Goal: Information Seeking & Learning: Learn about a topic

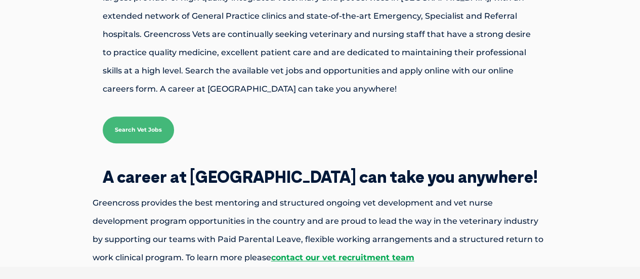
scroll to position [172, 0]
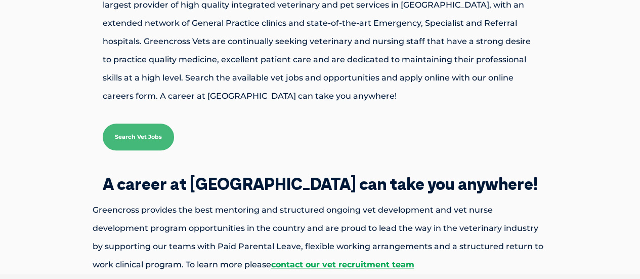
click at [131, 141] on link "Search Vet Jobs" at bounding box center [138, 137] width 71 height 27
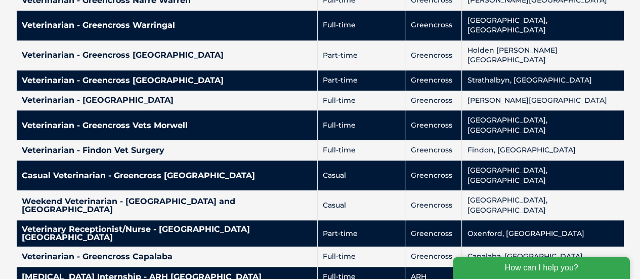
scroll to position [2377, 0]
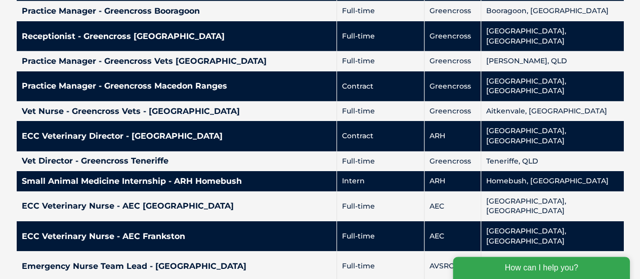
scroll to position [1472, 0]
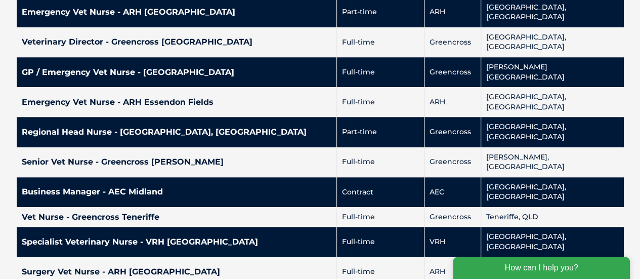
scroll to position [2393, 0]
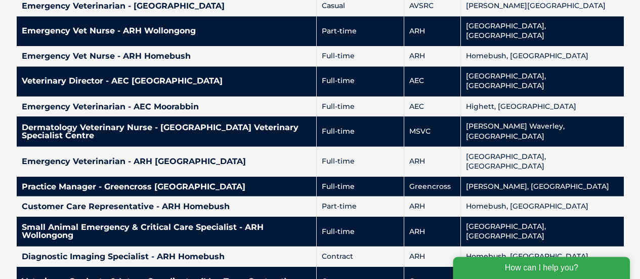
scroll to position [873, 0]
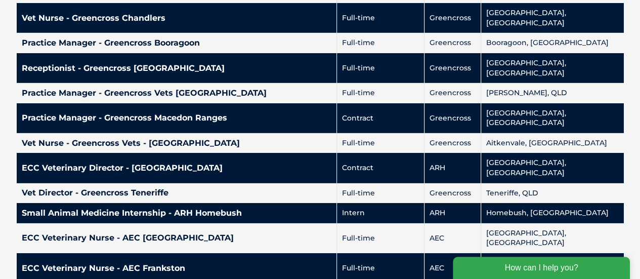
scroll to position [1440, 0]
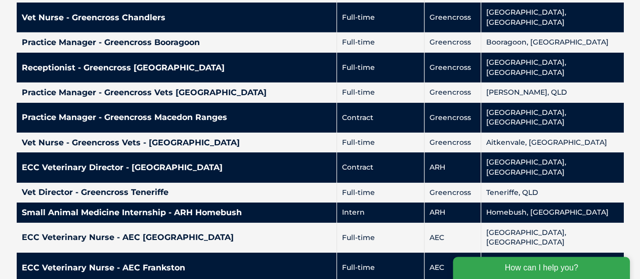
drag, startPoint x: 239, startPoint y: 118, endPoint x: 214, endPoint y: 114, distance: 25.6
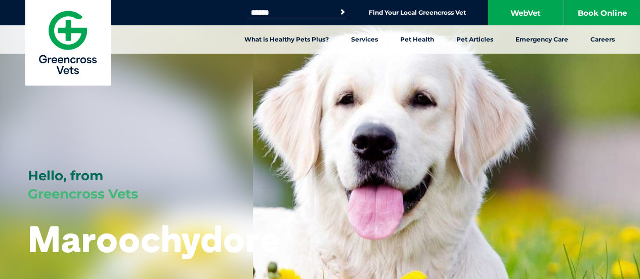
click at [591, 42] on link "Careers" at bounding box center [603, 39] width 47 height 28
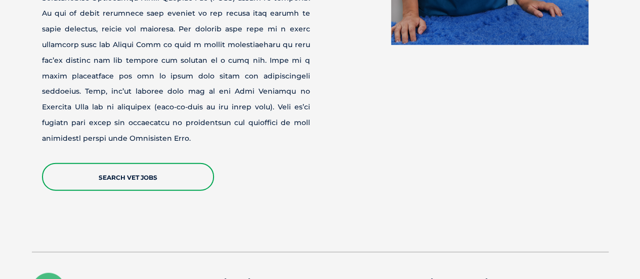
scroll to position [1201, 0]
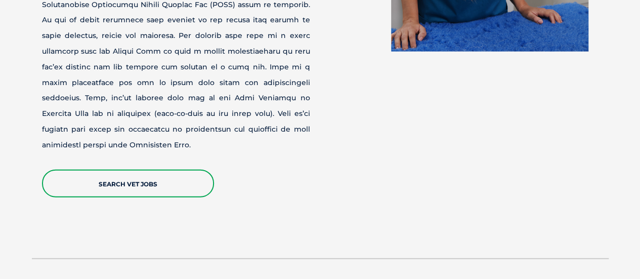
click at [181, 170] on link "Search Vet Jobs" at bounding box center [128, 184] width 172 height 28
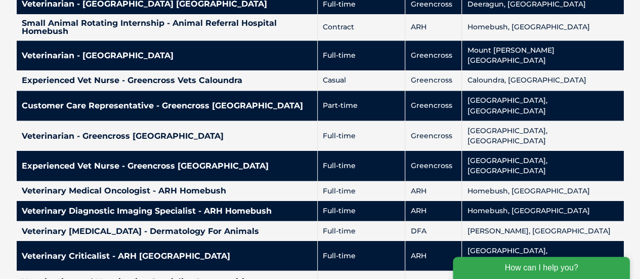
scroll to position [849, 0]
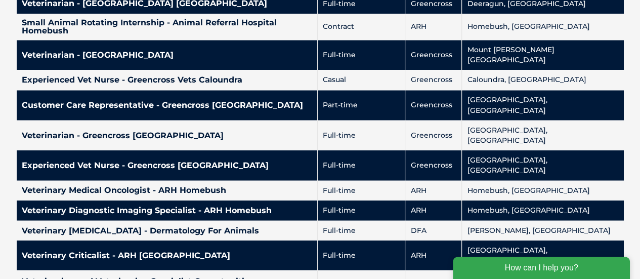
drag, startPoint x: 126, startPoint y: 127, endPoint x: 100, endPoint y: 129, distance: 25.4
click at [100, 206] on h4 "Veterinary Diagnostic Imaging Specialist - ARH Homebush" at bounding box center [167, 210] width 291 height 8
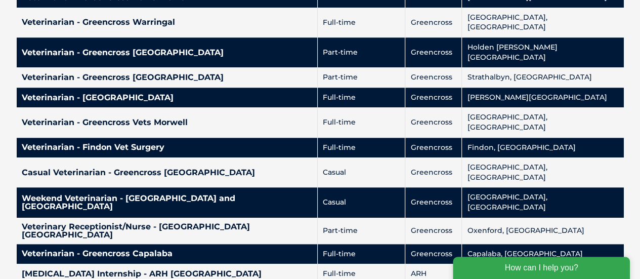
scroll to position [2405, 0]
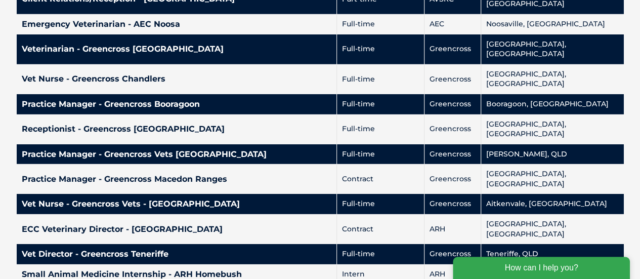
scroll to position [1455, 0]
